Goal: Task Accomplishment & Management: Use online tool/utility

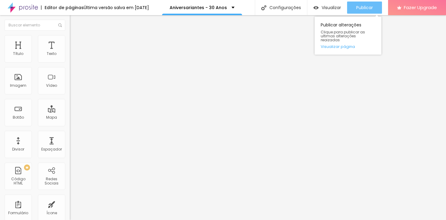
click at [369, 10] on span "Publicar" at bounding box center [364, 7] width 17 height 5
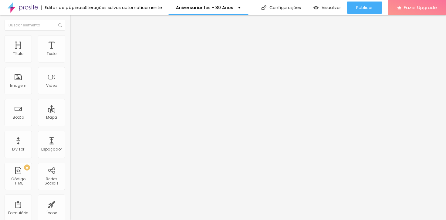
click at [70, 52] on span "Formulário" at bounding box center [80, 48] width 20 height 5
click at [70, 61] on img at bounding box center [72, 63] width 4 height 4
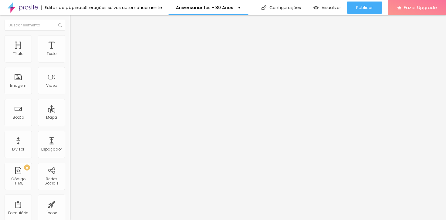
scroll to position [34, 0]
type input "Data do Seu Aniversário em SETEMBRO"
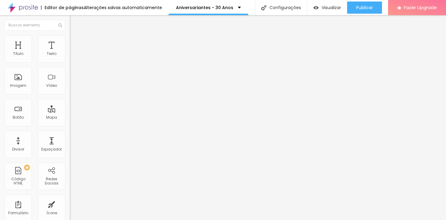
paste input "29/08 - próximo Sexta - 14h"
type input "Dia 29/08 - próximo Sexta - 14h30"
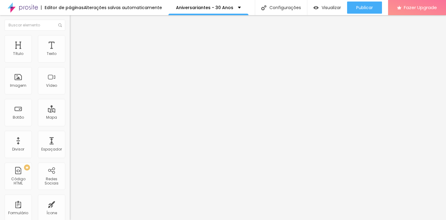
paste input "29/08 - próximo Sexta - 16h"
type input "Dia 29/08 - próximo Sexta - 16h"
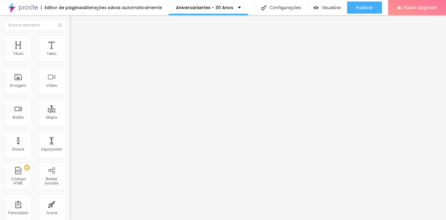
paste input "30/08 - próximo Sábado - 8h"
type input "Dia 30/08 - próximo Sábado - 8h30"
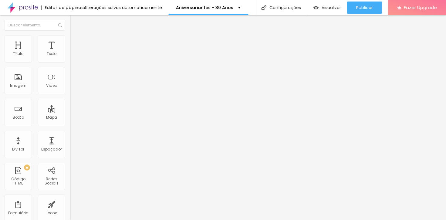
paste input "30/08 - próximo Sábado - 10h"
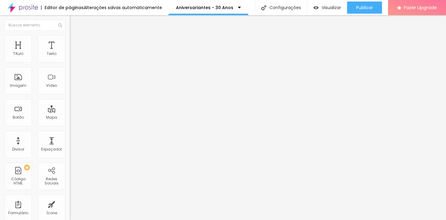
type input "Dia 30/08 - próximo Sábado - 10h30"
paste input "30/08 - próximo Sábado - 13h"
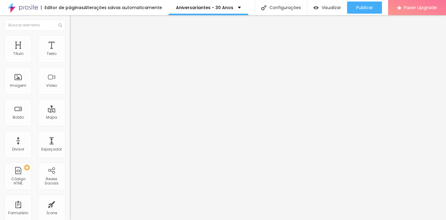
type input "Dia 30/08 - próximo Sábado - 13h"
paste input "30/08 - próximo Sábado - 14h"
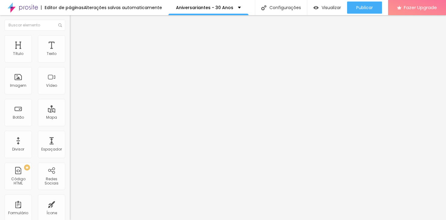
type input "Dia 30/08 - próximo Sábado - 14h30"
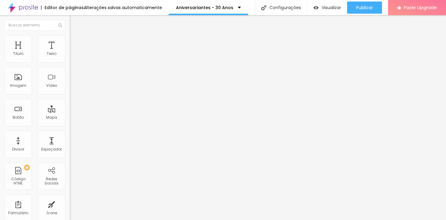
paste input "Dia 30/08 - próximo Sábado - 16h"
type input "Dia 30/08 - próximo Sábado - 16h"
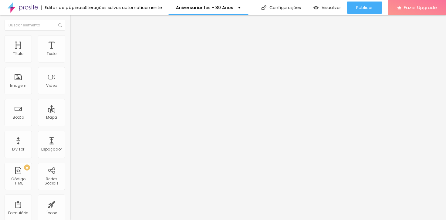
paste input "Dia 31/08 - próximo Domingo - 8h30"
type input "Dia 31/08 - próximo Domingo - 8h30"
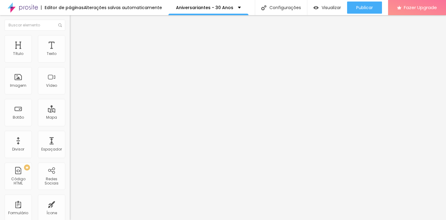
paste input "Dia 31/08 - próximo Domingo - 10h30"
type input "Dia 31/08 - próximo Domingo - 10h30"
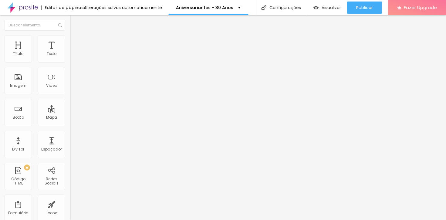
scroll to position [263, 0]
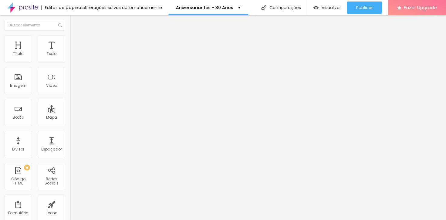
paste input "Dia 31/08 - próximo Domingo - 13h"
type input "Dia 31/08 - próximo Domingo - 13h"
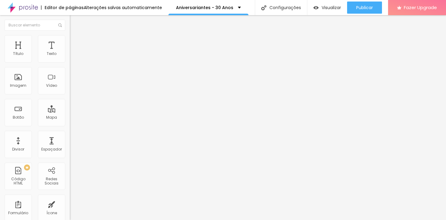
paste input "Dia 31/08 - próximo Domingo - 14h30"
type input "Dia 31/08 - próximo Domingo - 14h30"
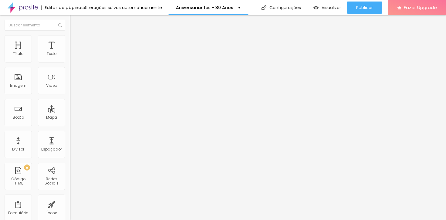
paste input "Dia 31/08 - próximo Domingo - 16h"
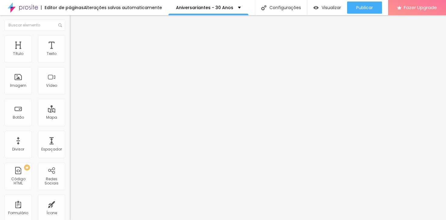
type input "Dia 31/08 - próximo Domingo - 16h"
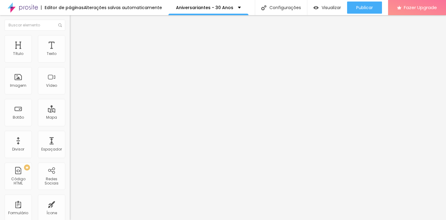
paste input "? Datas e preços"
type input "Entendeu como funciona? Datas e preços?"
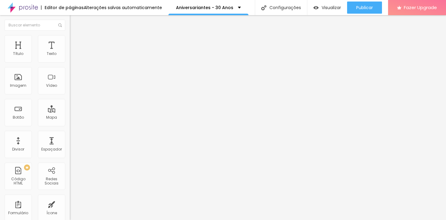
paste input ", quero fazer e ter mais informações."
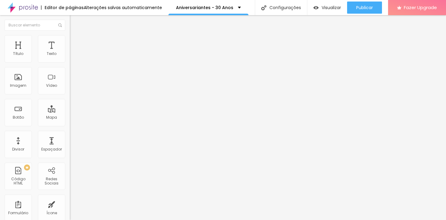
scroll to position [19, 0]
type input "Sim, entendi, quero fazer e ter mais informações."
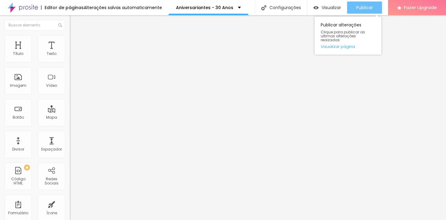
click at [363, 11] on div "Publicar" at bounding box center [364, 8] width 17 height 12
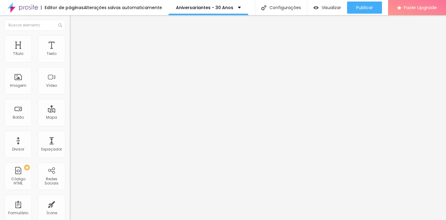
click at [70, 61] on img at bounding box center [72, 63] width 4 height 4
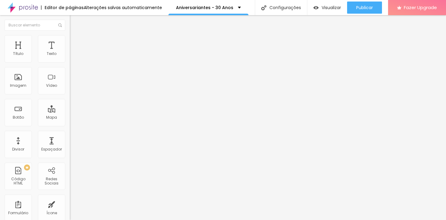
paste input "? Datas e preços"
type input "Entendeu como funciona? Datas e preços?"
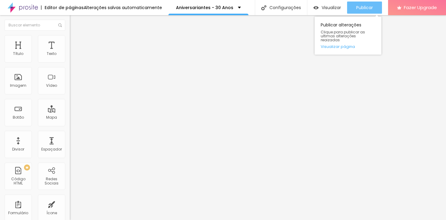
click at [364, 6] on span "Publicar" at bounding box center [364, 7] width 17 height 5
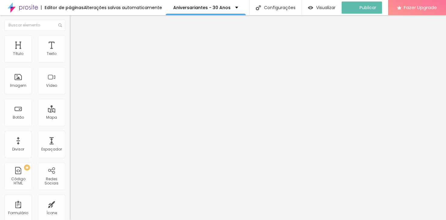
click at [70, 61] on img at bounding box center [72, 63] width 4 height 4
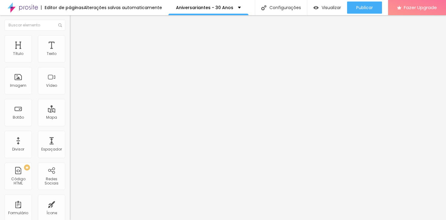
drag, startPoint x: 189, startPoint y: 125, endPoint x: 317, endPoint y: 123, distance: 128.1
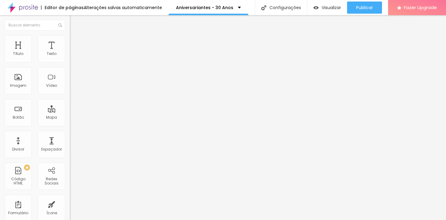
scroll to position [0, 0]
type input "Entendeu como funciona? Datas e preços?"
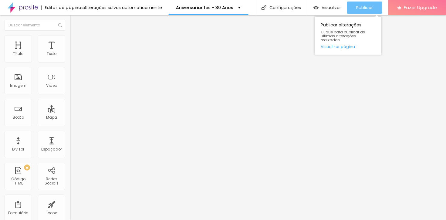
click at [368, 11] on div "Publicar" at bounding box center [364, 8] width 17 height 12
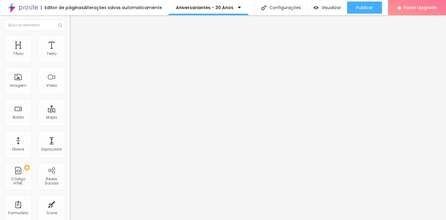
click at [70, 52] on span "Formulário" at bounding box center [80, 48] width 20 height 5
click at [70, 61] on img at bounding box center [72, 63] width 4 height 4
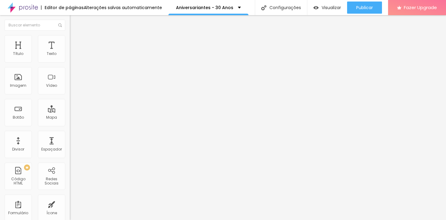
paste input "fotografias.alboompro"
type input "[URL][DOMAIN_NAME]"
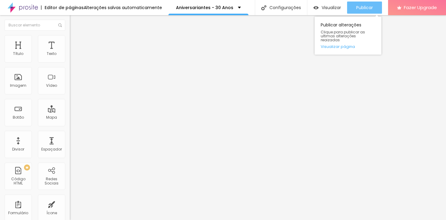
click at [365, 7] on span "Publicar" at bounding box center [364, 7] width 17 height 5
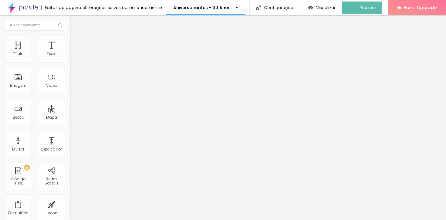
click at [70, 61] on img at bounding box center [72, 63] width 4 height 4
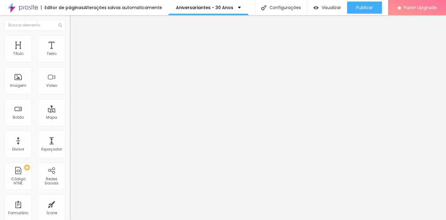
paste input "fotografias.alboompro"
type input "[URL][DOMAIN_NAME]"
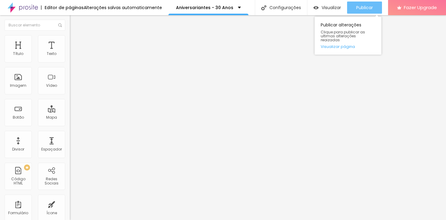
click at [360, 6] on span "Publicar" at bounding box center [364, 7] width 17 height 5
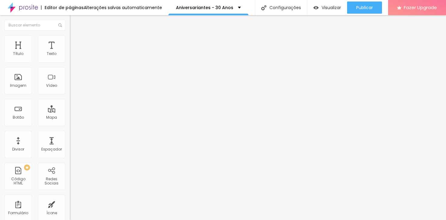
click at [70, 61] on span at bounding box center [72, 63] width 4 height 5
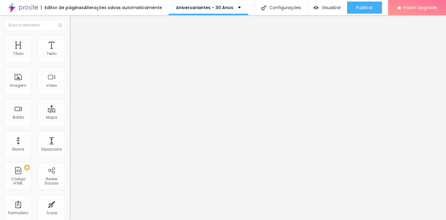
paste input "[DOMAIN_NAME][URL]"
type input "[URL][DOMAIN_NAME]"
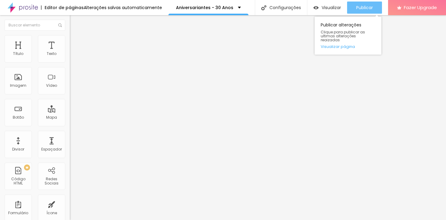
click at [367, 5] on span "Publicar" at bounding box center [364, 7] width 17 height 5
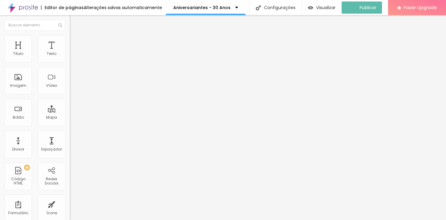
click at [70, 60] on div "Formulário Aniversariante - 30 Anos" at bounding box center [105, 56] width 70 height 18
click at [70, 61] on img at bounding box center [72, 63] width 4 height 4
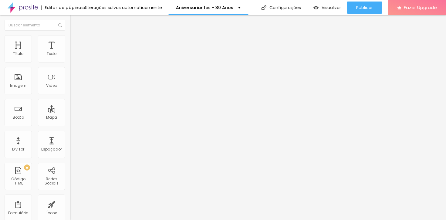
paste input "luanbarbosafotografias.alboompro"
type input "[URL][DOMAIN_NAME]"
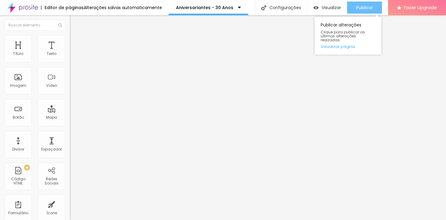
click at [370, 8] on span "Publicar" at bounding box center [364, 7] width 17 height 5
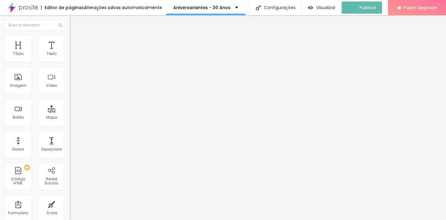
click at [70, 61] on span at bounding box center [72, 63] width 4 height 5
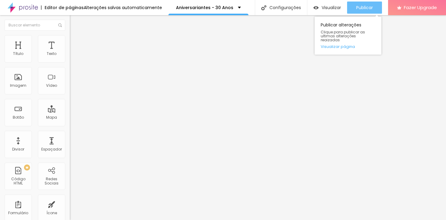
click at [374, 9] on button "Publicar" at bounding box center [364, 8] width 35 height 12
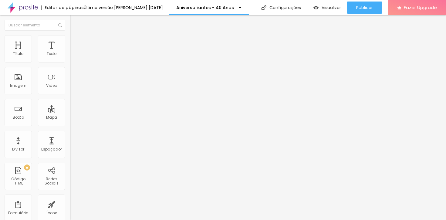
click at [70, 61] on img at bounding box center [72, 63] width 4 height 4
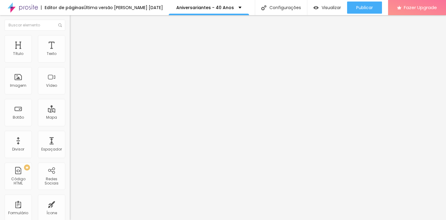
scroll to position [209, 0]
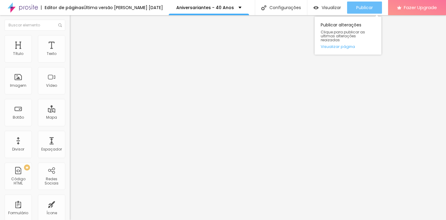
click at [361, 13] on div "Publicar Publicar alterações Clique para publicar as ultimas alterações reaizad…" at bounding box center [364, 7] width 35 height 15
click at [361, 12] on div "Publicar" at bounding box center [364, 8] width 17 height 12
click at [364, 6] on span "Publicar" at bounding box center [364, 7] width 17 height 5
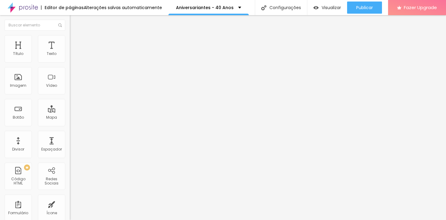
click at [70, 61] on img at bounding box center [72, 63] width 4 height 4
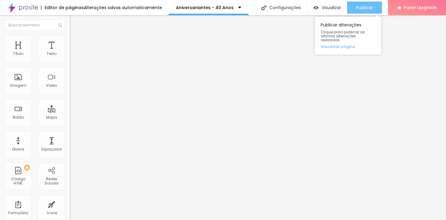
click at [363, 12] on div "Publicar" at bounding box center [364, 8] width 17 height 12
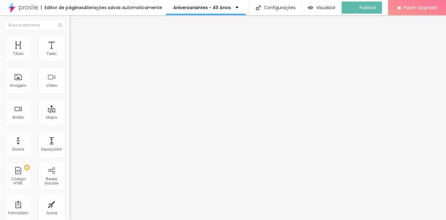
click at [70, 61] on img at bounding box center [72, 63] width 4 height 4
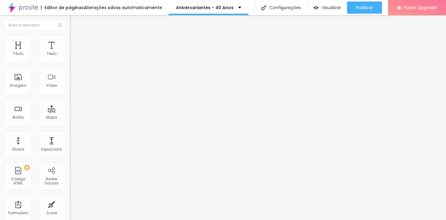
paste input "luanbarbosafotografias.alboompro.com/obg-30-40-exp-de-aniversariantes/"
type input "https://luanbarbosafotografias.alboompro.com/obg-30-40-exp-de-aniversariantes/"
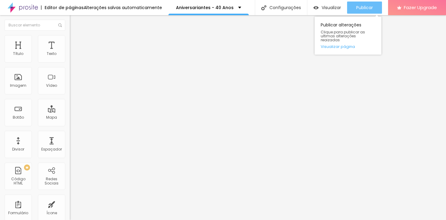
click at [364, 9] on span "Publicar" at bounding box center [364, 7] width 17 height 5
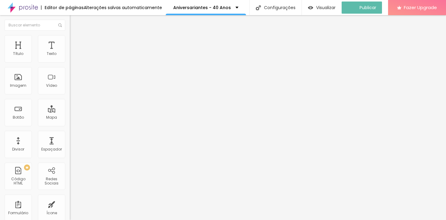
click at [70, 61] on img at bounding box center [72, 63] width 4 height 4
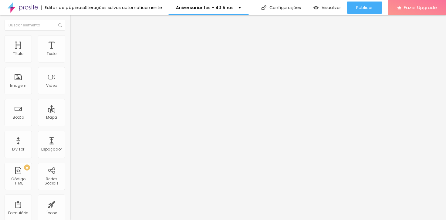
paste input "luanbarbosafotografias.alboompro.com/obg-30-40-exp-de-aniversariantes/"
type input "luanbarbosafotografias.alboompro.com/obg-30-40-exp-de-aniversariantes/"
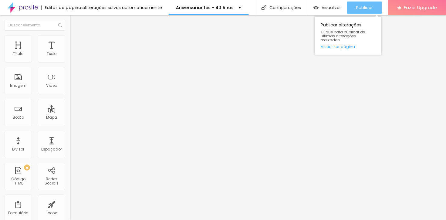
click at [371, 11] on div "Publicar" at bounding box center [364, 8] width 17 height 12
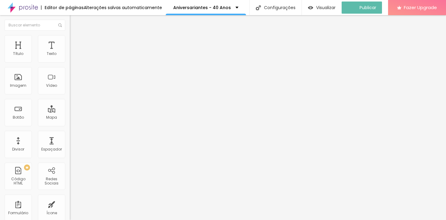
click at [70, 61] on img at bounding box center [72, 63] width 4 height 4
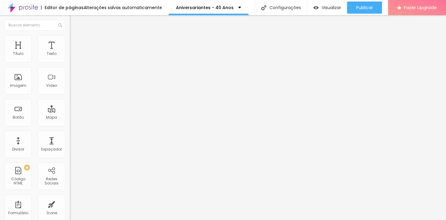
paste input "luanbarbosafotografias.alboompro.com/obg-30-40-exp-de-aniversariantes/"
type input "https://luanbarbosafotografias.alboompro.com/obg-30-40-exp-de-aniversariantes/"
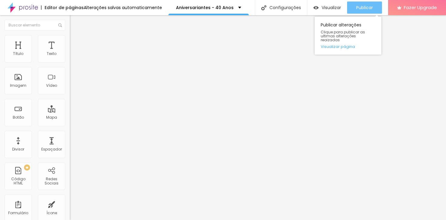
click at [358, 10] on div "Publicar" at bounding box center [364, 8] width 17 height 12
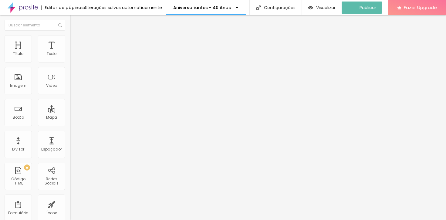
click at [70, 61] on img at bounding box center [72, 63] width 4 height 4
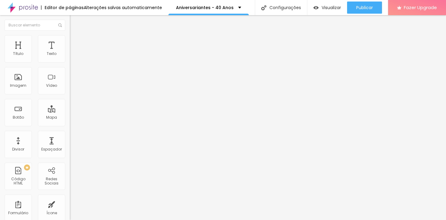
paste input "luanbarbosafotografias.alboompro.com/aniversariantes-40-ano"
type input "https://luanbarbosafotografias.alboompro.com/aniversariantes-40-anos"
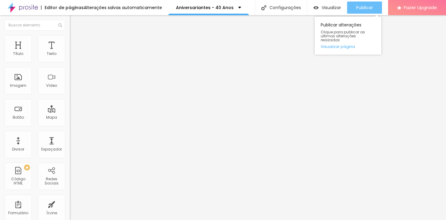
click at [358, 6] on span "Publicar" at bounding box center [364, 7] width 17 height 5
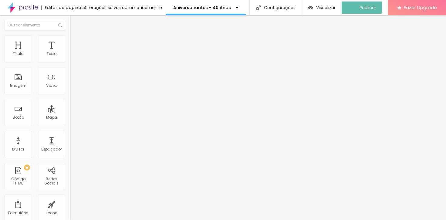
click at [70, 61] on img at bounding box center [72, 63] width 4 height 4
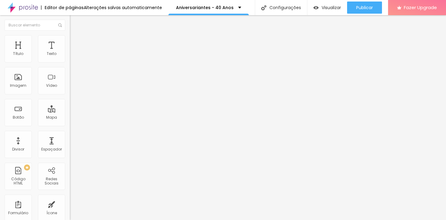
paste input "luanbarbosafotografias.alboompro"
type input "[URL][DOMAIN_NAME]"
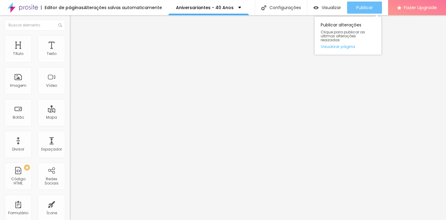
click at [365, 10] on span "Publicar" at bounding box center [364, 7] width 17 height 5
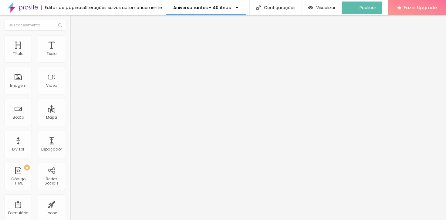
click at [70, 61] on img at bounding box center [72, 63] width 4 height 4
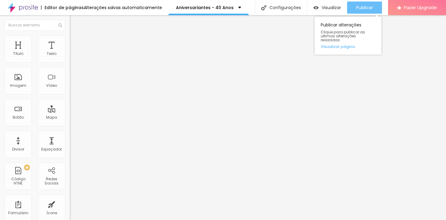
click at [364, 8] on span "Publicar" at bounding box center [364, 7] width 17 height 5
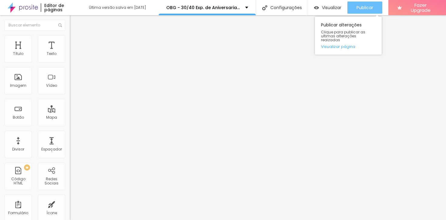
click at [370, 8] on span "Publicar" at bounding box center [365, 7] width 17 height 5
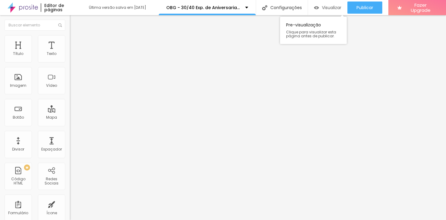
click at [326, 7] on span "Visualizar" at bounding box center [331, 7] width 19 height 5
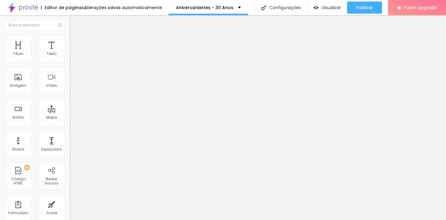
click at [70, 61] on img at bounding box center [72, 63] width 4 height 4
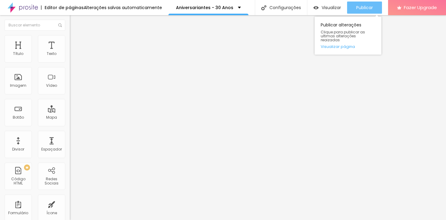
click at [364, 9] on span "Publicar" at bounding box center [364, 7] width 17 height 5
